Goal: Navigation & Orientation: Find specific page/section

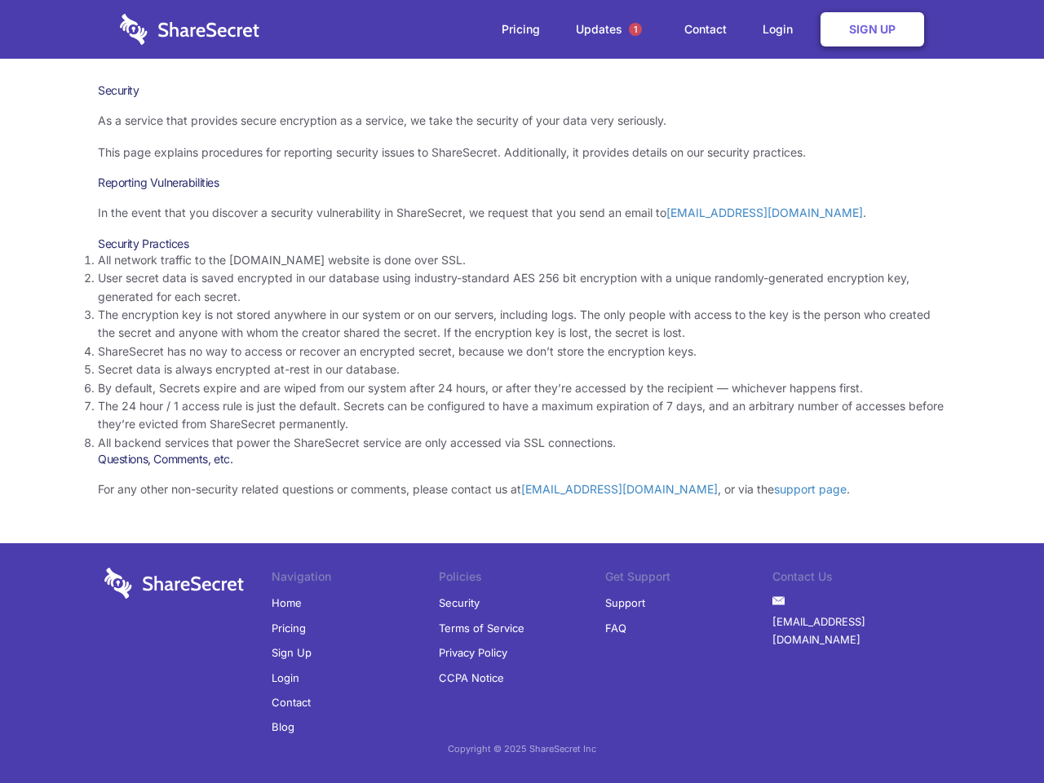
click at [522, 391] on li "By default, Secrets expire and are wiped from our system after 24 hours, or aft…" at bounding box center [522, 388] width 848 height 18
click at [635, 29] on span "1" at bounding box center [635, 29] width 13 height 13
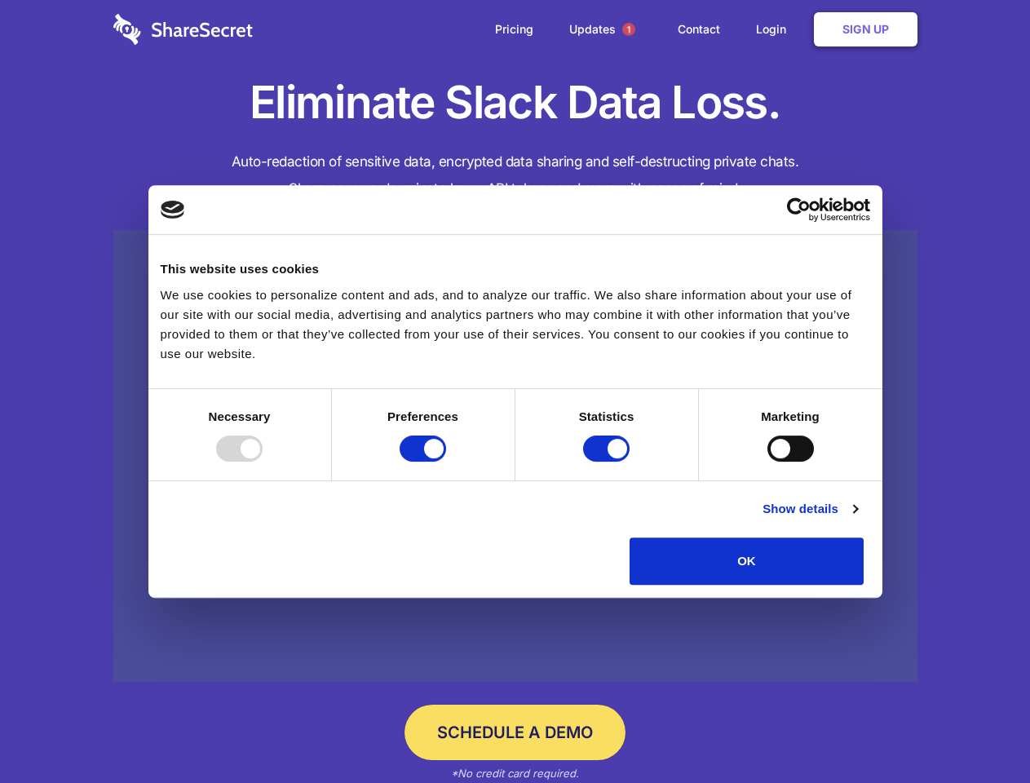
click at [263, 462] on div at bounding box center [239, 448] width 46 height 26
click at [446, 462] on input "Preferences" at bounding box center [423, 448] width 46 height 26
checkbox input "false"
click at [608, 462] on input "Statistics" at bounding box center [606, 448] width 46 height 26
checkbox input "false"
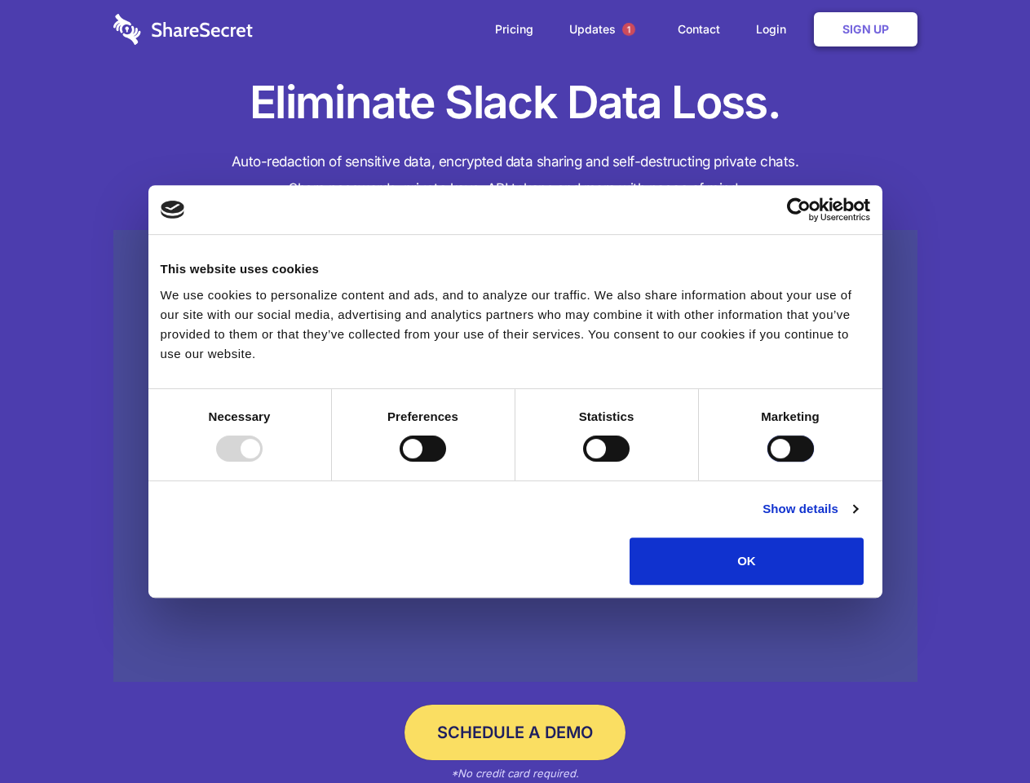
click at [767, 462] on input "Marketing" at bounding box center [790, 448] width 46 height 26
checkbox input "true"
click at [857, 519] on link "Show details" at bounding box center [809, 509] width 95 height 20
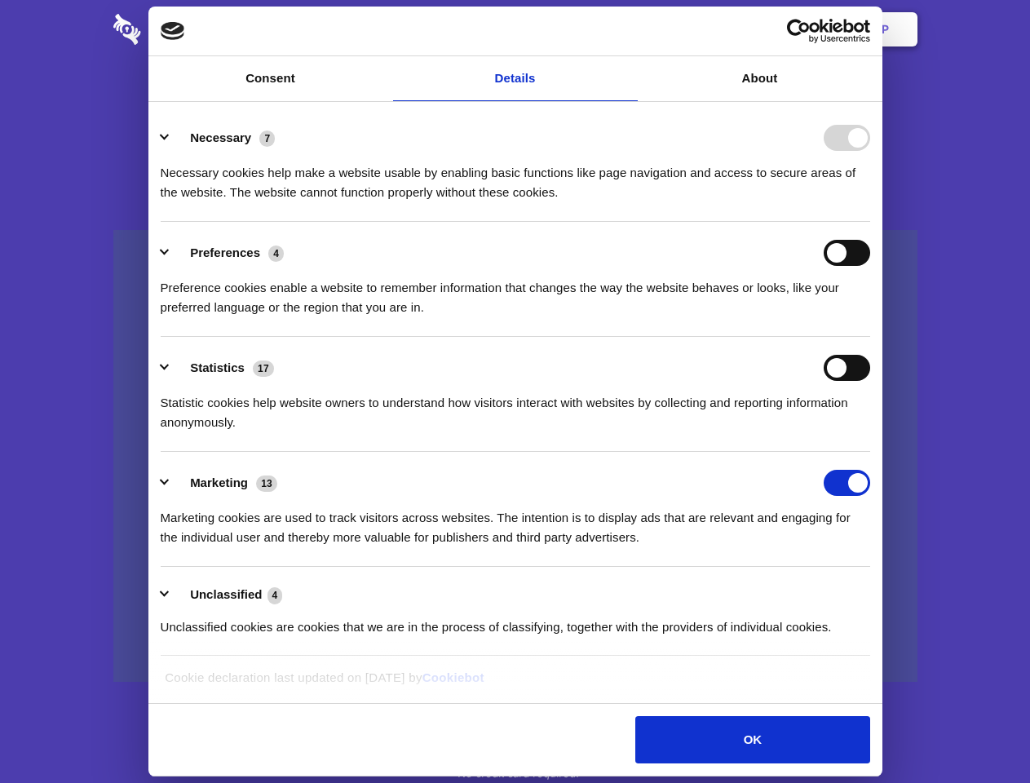
click at [870, 222] on li "Necessary 7 Necessary cookies help make a website usable by enabling basic func…" at bounding box center [515, 164] width 709 height 115
click at [628, 29] on span "1" at bounding box center [628, 29] width 13 height 13
